Goal: Complete application form

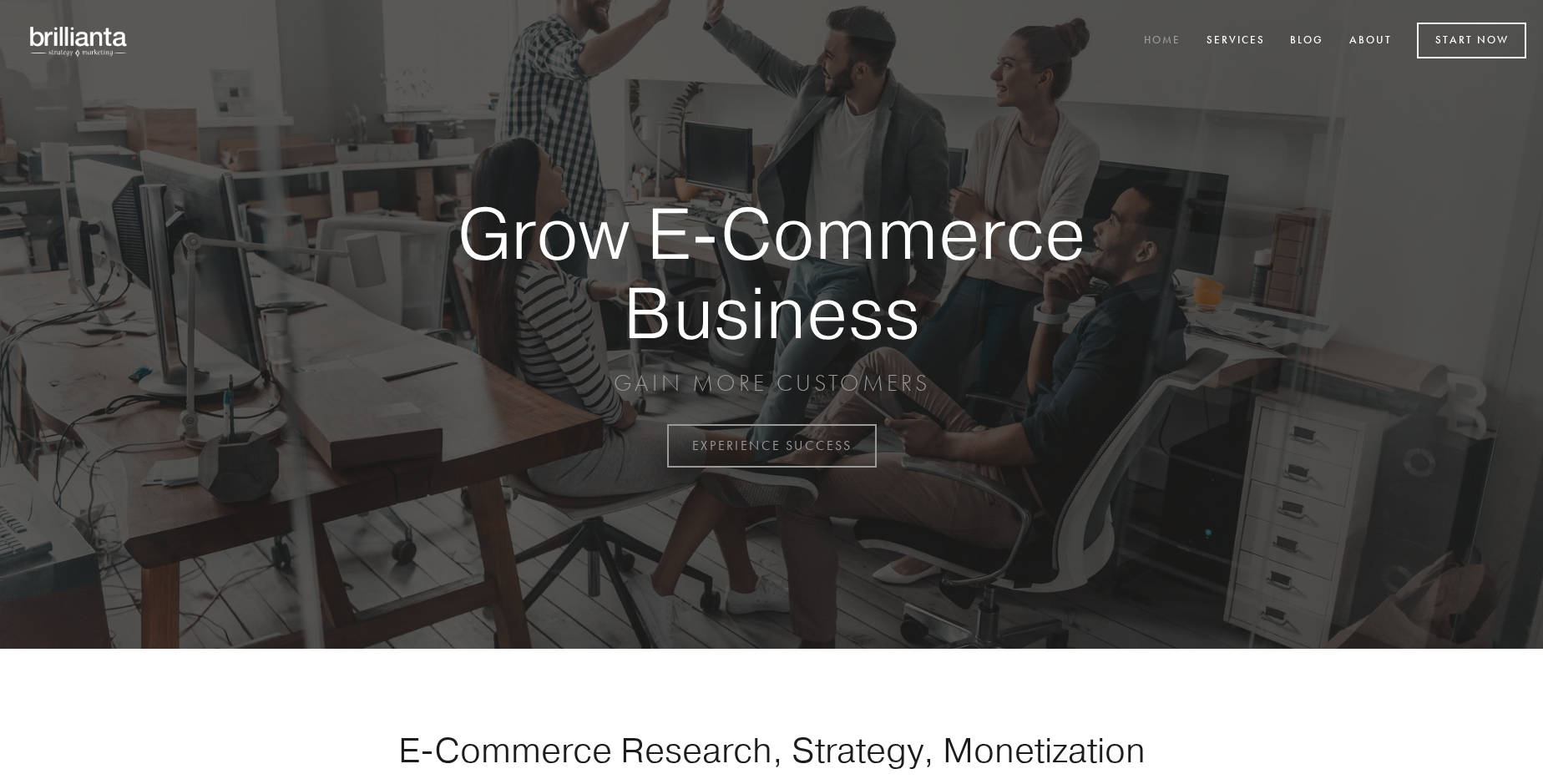
scroll to position [4376, 0]
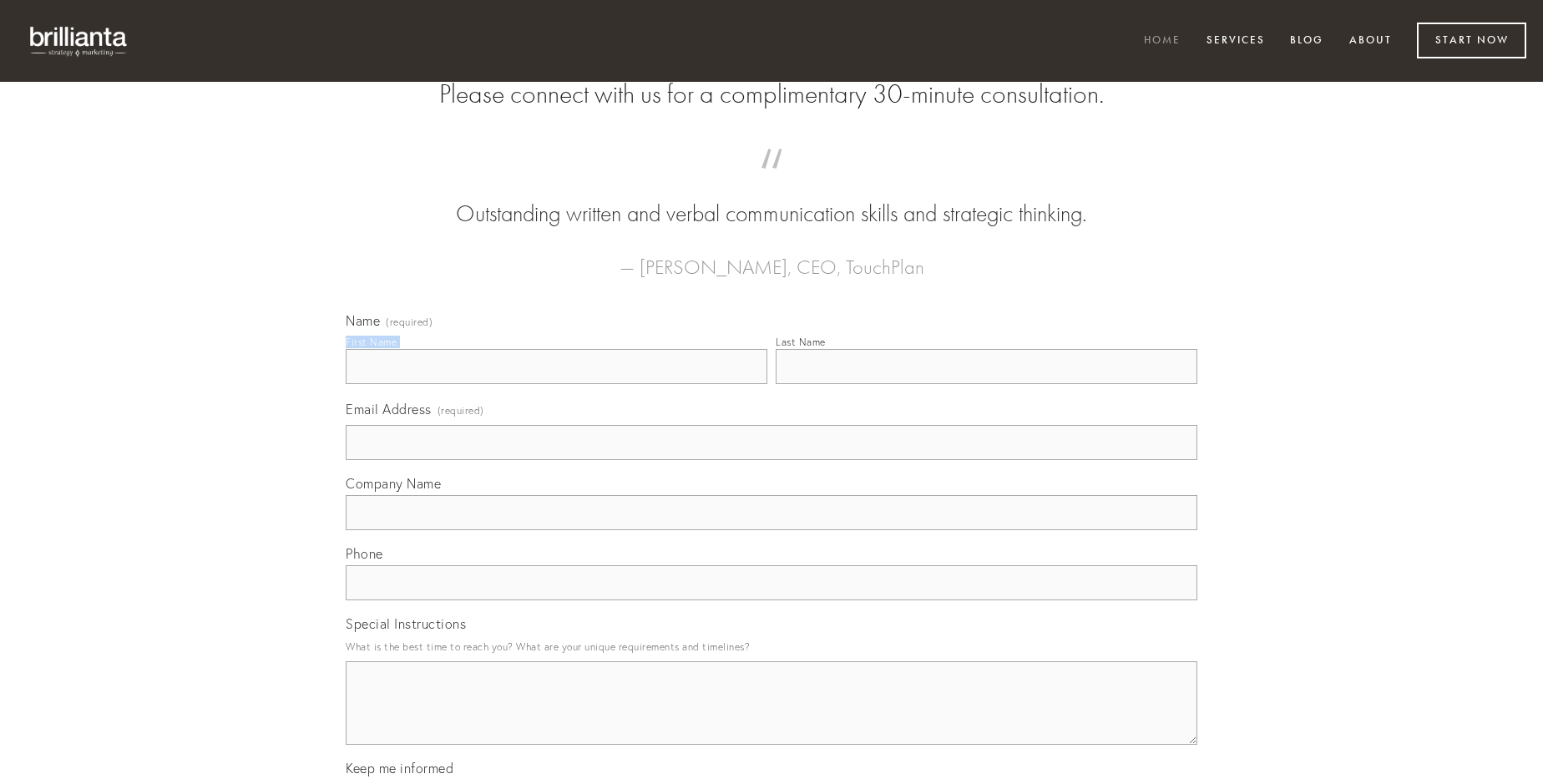
type input "[PERSON_NAME]"
click at [986, 384] on input "Last Name" at bounding box center [986, 366] width 421 height 35
type input "[PERSON_NAME]"
click at [771, 460] on input "Email Address (required)" at bounding box center [771, 442] width 852 height 35
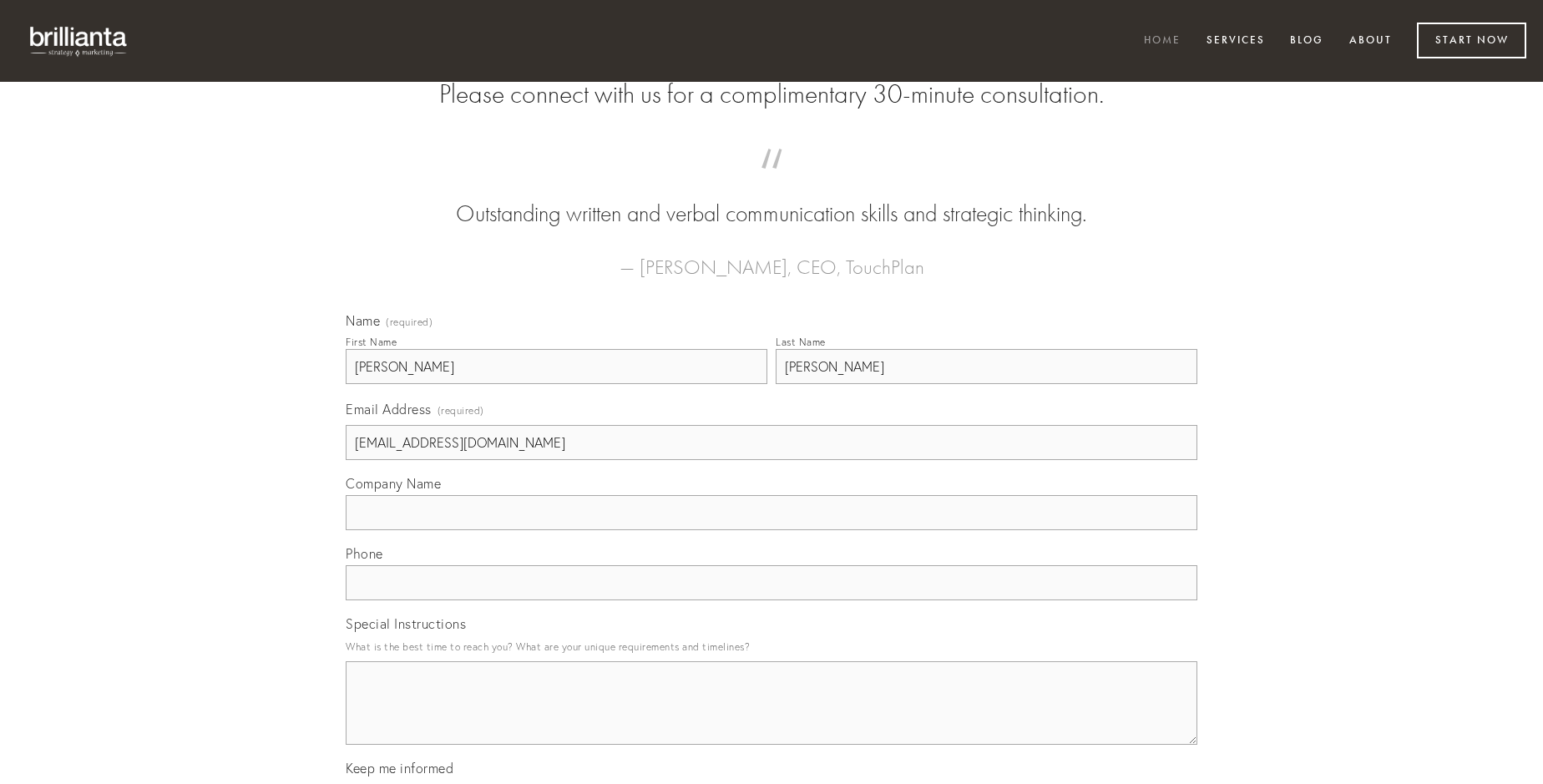
type input "[EMAIL_ADDRESS][DOMAIN_NAME]"
click at [771, 530] on input "Company Name" at bounding box center [771, 512] width 852 height 35
type input "civis"
click at [771, 600] on input "text" at bounding box center [771, 582] width 852 height 35
click at [771, 717] on textarea "Special Instructions" at bounding box center [771, 702] width 852 height 83
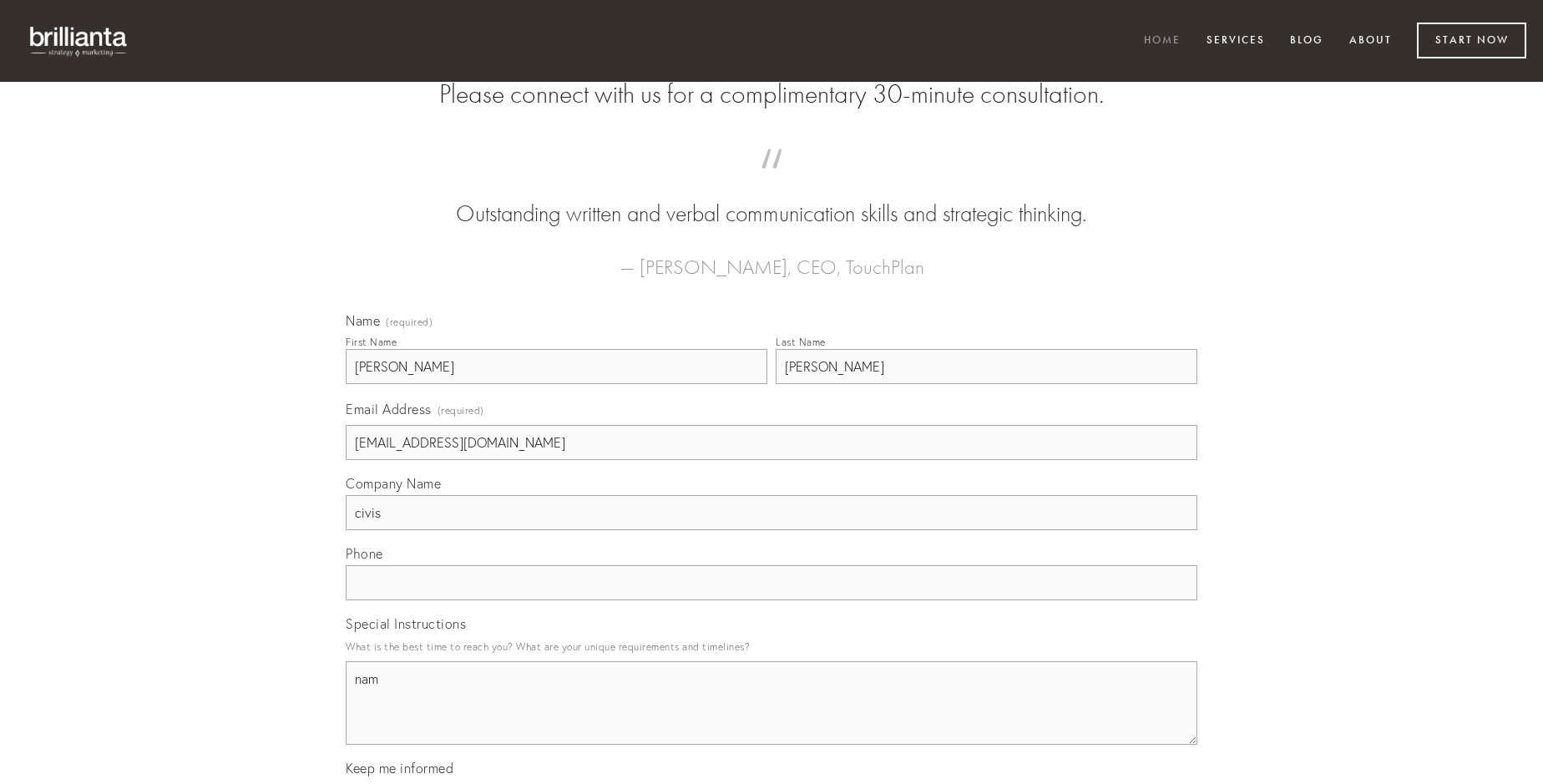
type textarea "nam"
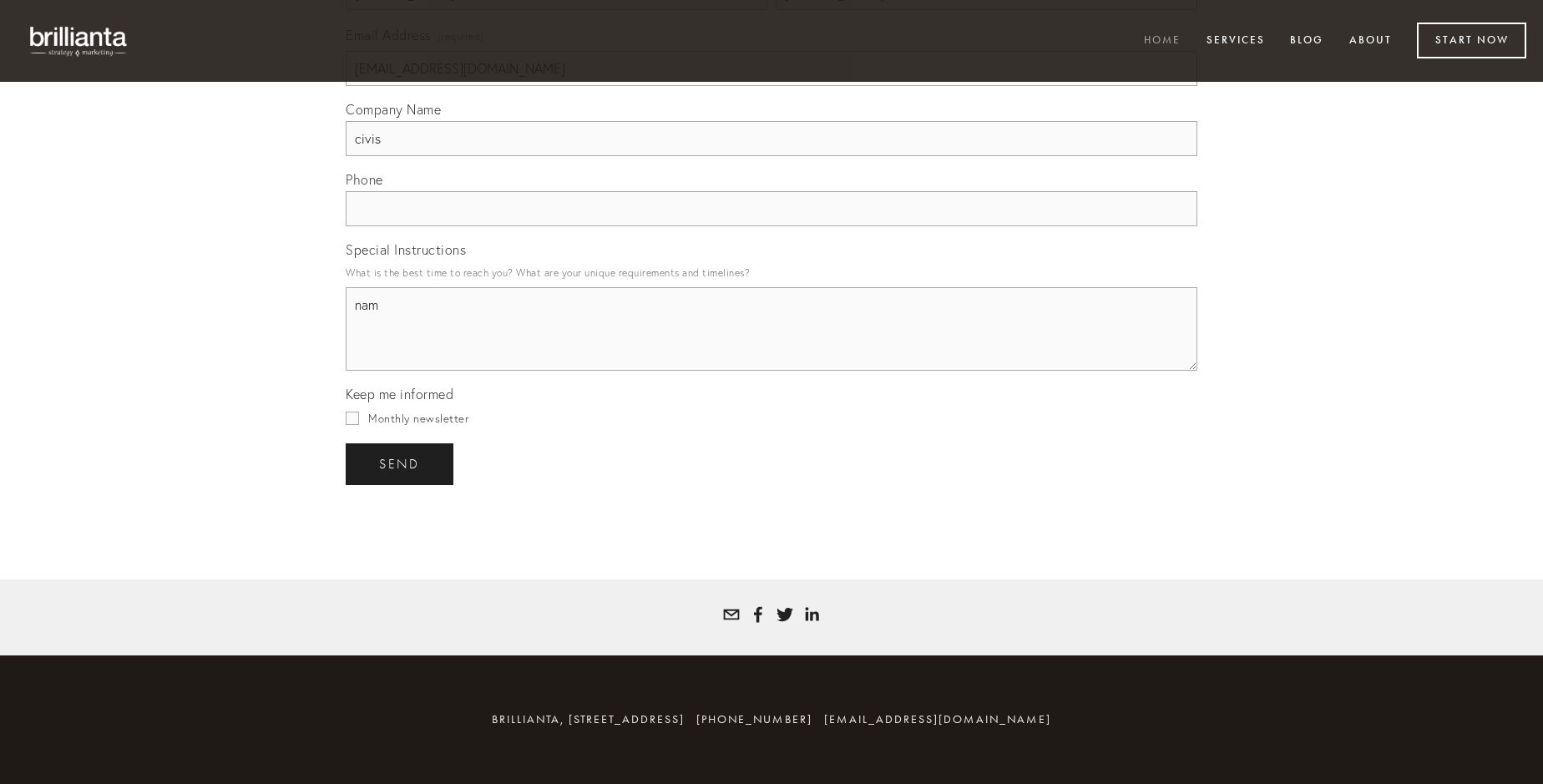
click at [401, 463] on span "send" at bounding box center [400, 464] width 41 height 15
